Goal: Find specific page/section: Find specific page/section

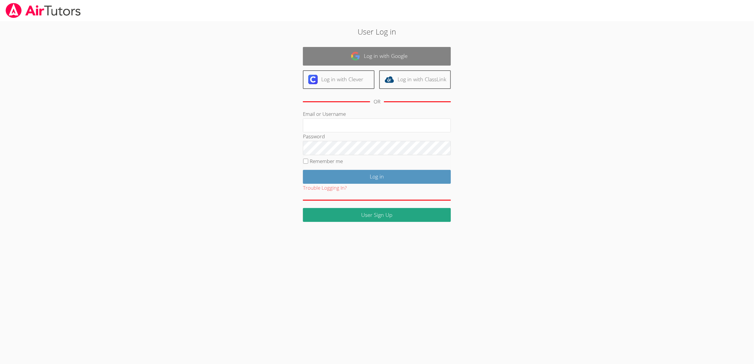
type input "[EMAIL_ADDRESS][DOMAIN_NAME]"
click at [373, 53] on link "Log in with Google" at bounding box center [377, 56] width 148 height 19
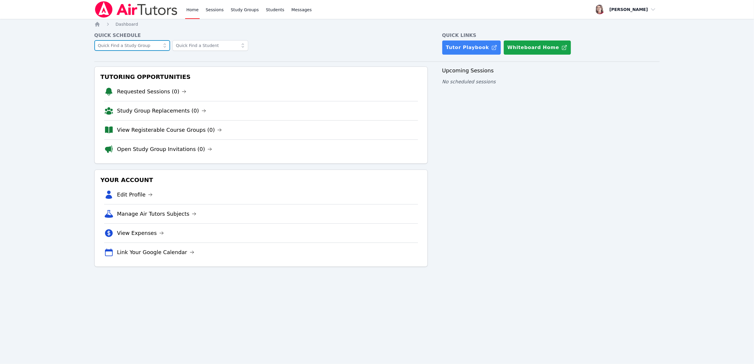
click at [147, 47] on input "text" at bounding box center [132, 45] width 76 height 11
click at [200, 41] on input "text" at bounding box center [210, 45] width 76 height 11
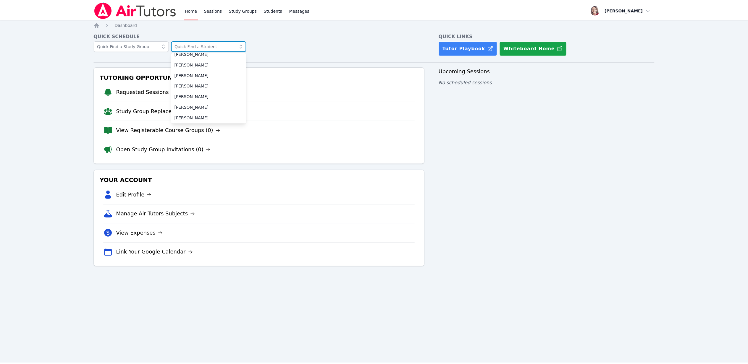
scroll to position [144, 0]
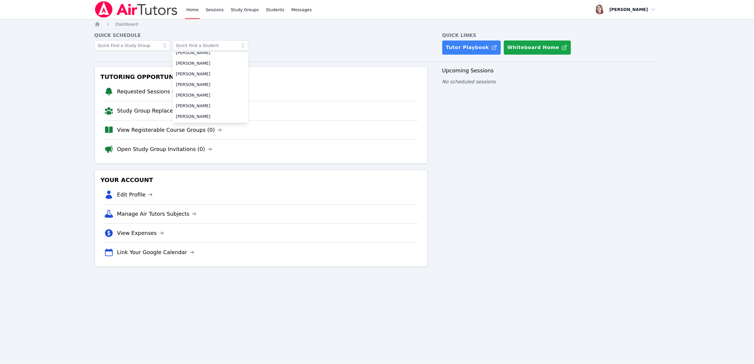
click at [273, 33] on h4 "Quick Schedule" at bounding box center [261, 35] width 334 height 7
click at [270, 9] on link "Students" at bounding box center [275, 9] width 21 height 19
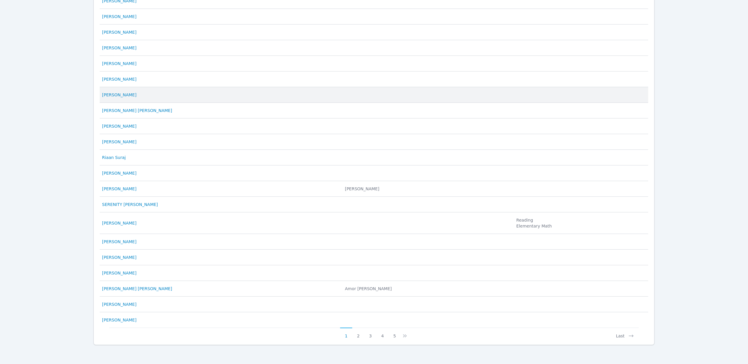
scroll to position [158, 0]
